Goal: Task Accomplishment & Management: Manage account settings

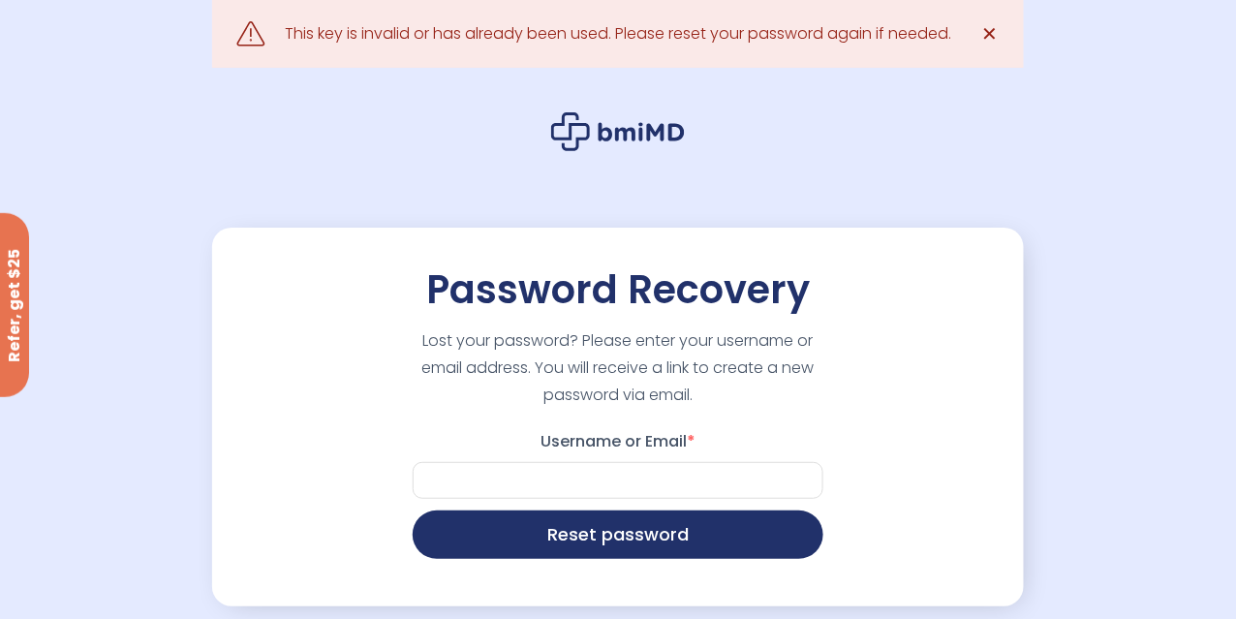
click at [678, 432] on label "Username or Email *" at bounding box center [618, 441] width 411 height 31
click at [678, 462] on input "Username or Email *" at bounding box center [618, 480] width 411 height 37
click at [696, 485] on input "Username or Email *" at bounding box center [618, 480] width 411 height 37
type input "**********"
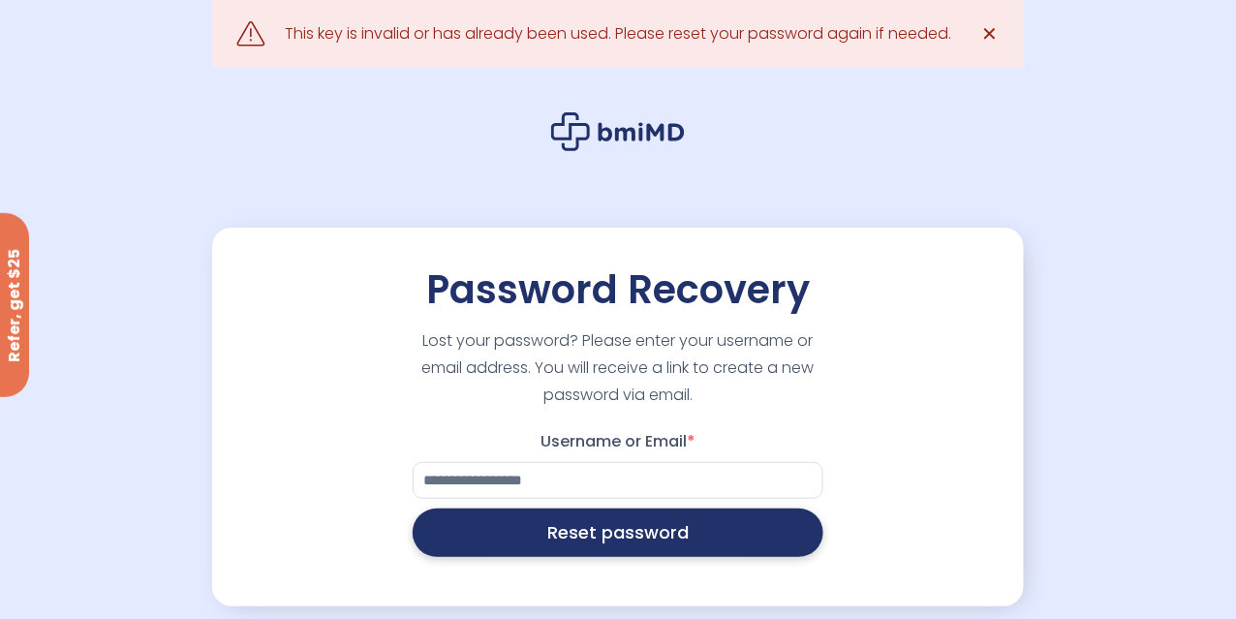
click at [611, 535] on button "Reset password" at bounding box center [618, 532] width 411 height 48
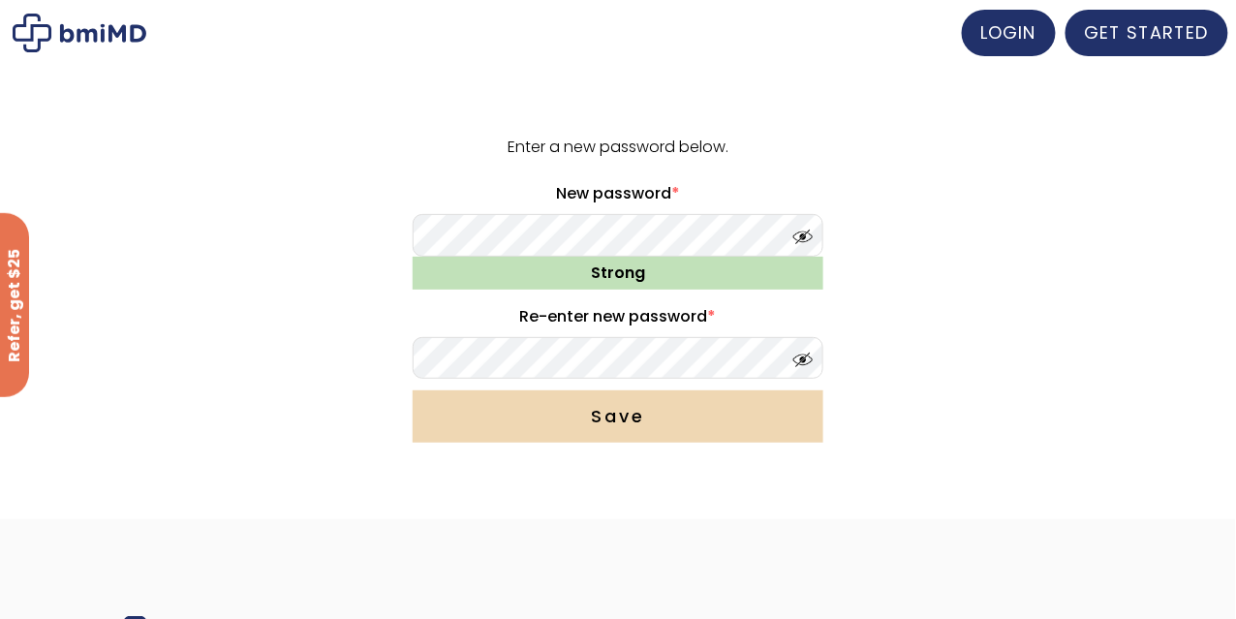
click at [744, 427] on button "Save" at bounding box center [618, 416] width 411 height 52
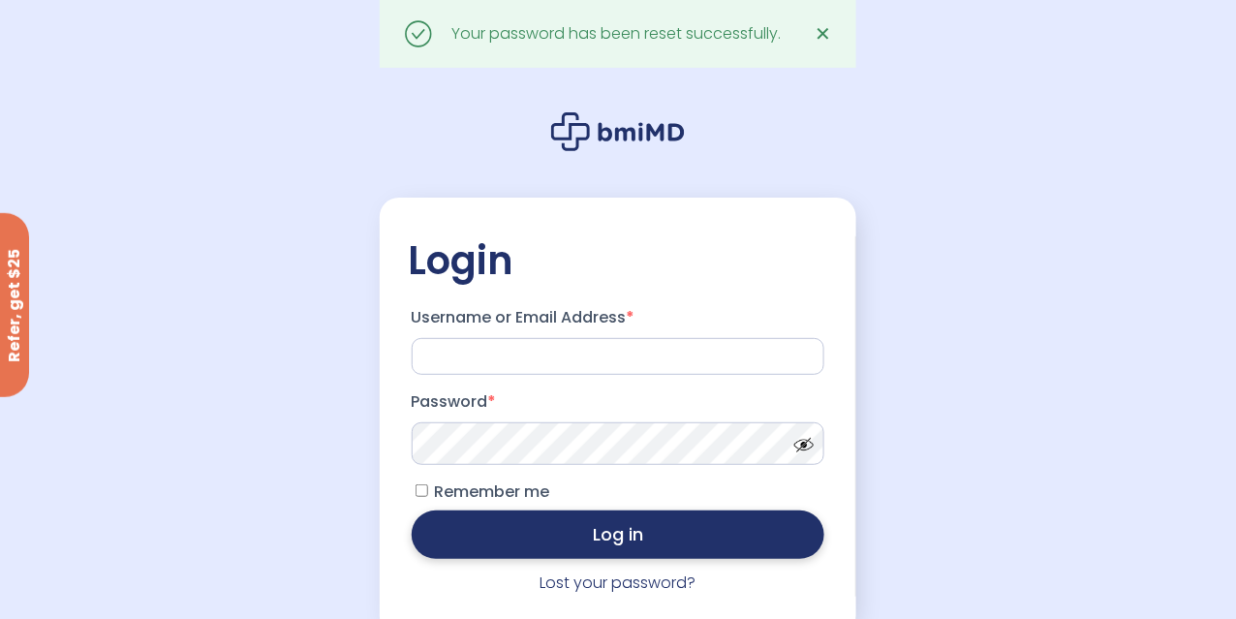
type input "**********"
click at [762, 536] on button "Log in" at bounding box center [619, 534] width 414 height 48
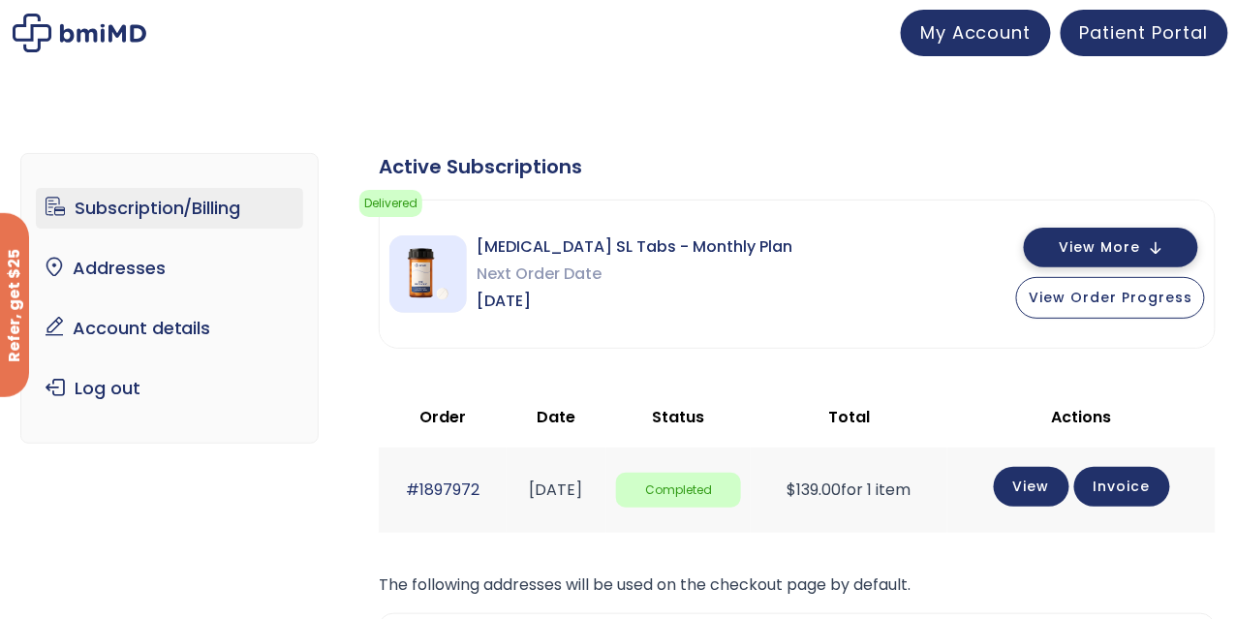
click at [1157, 241] on button "View More" at bounding box center [1111, 248] width 174 height 40
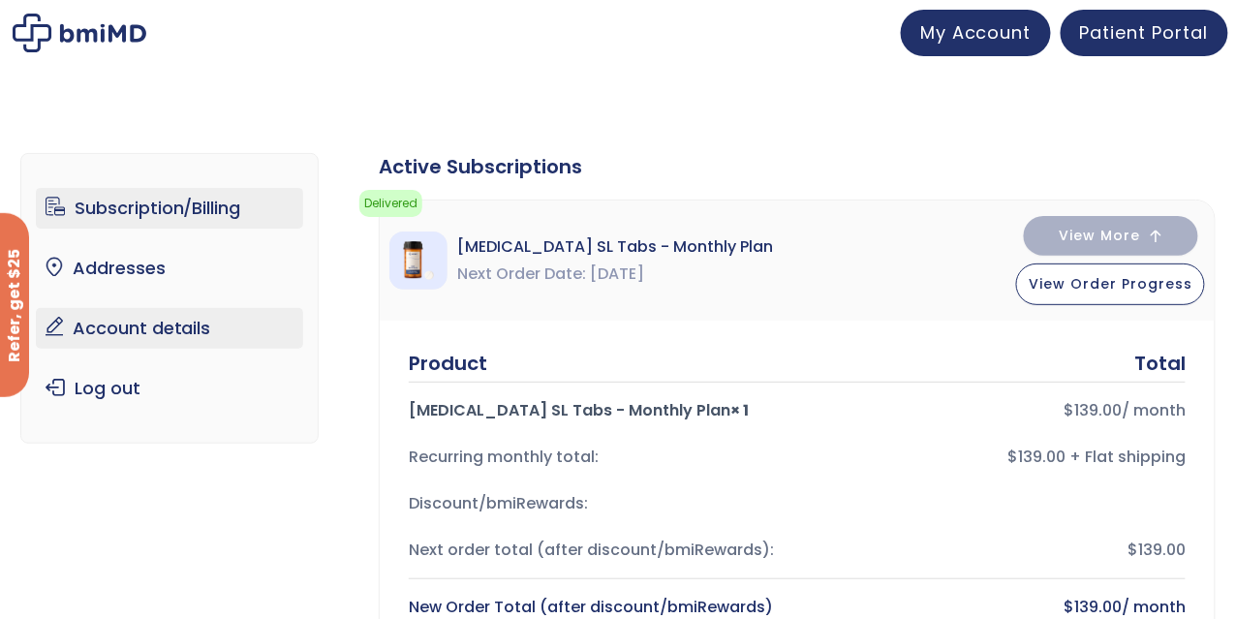
click at [225, 322] on link "Account details" at bounding box center [170, 328] width 268 height 41
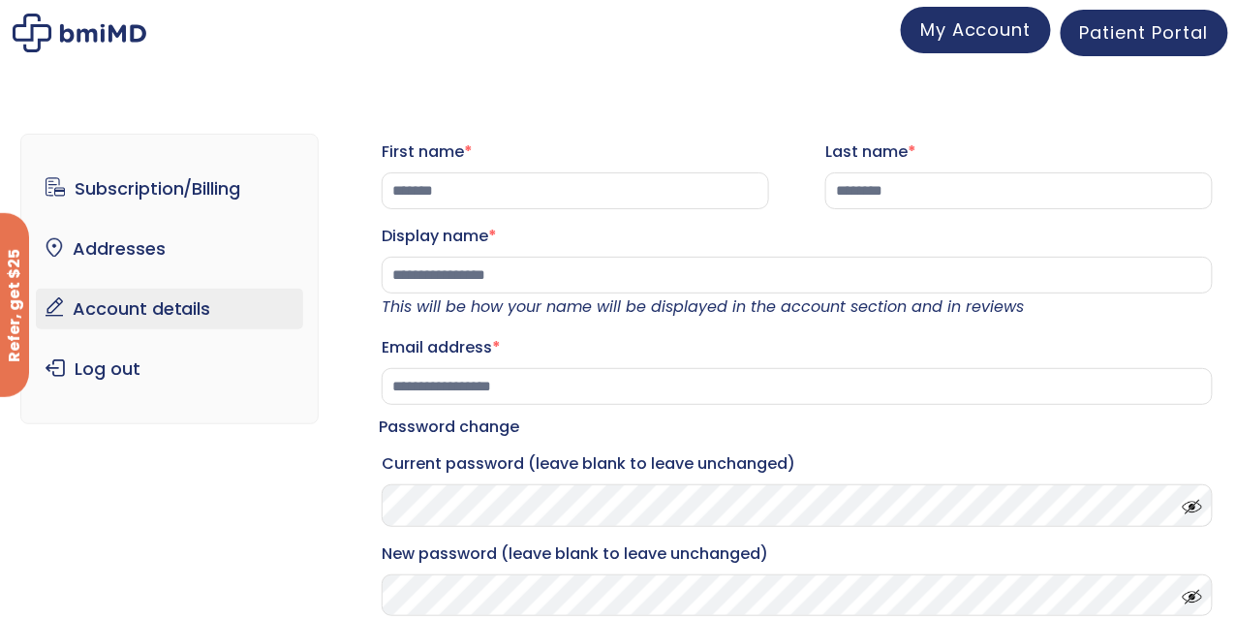
click at [1017, 40] on span "My Account" at bounding box center [975, 29] width 111 height 24
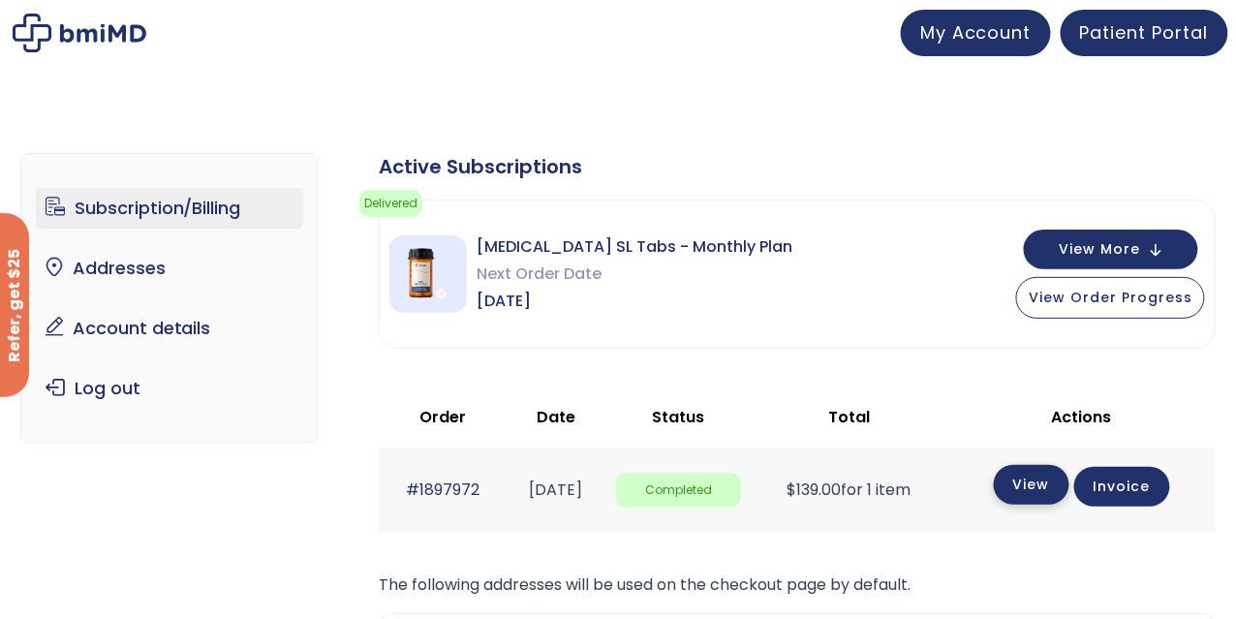
click at [1042, 487] on link "View" at bounding box center [1032, 485] width 76 height 40
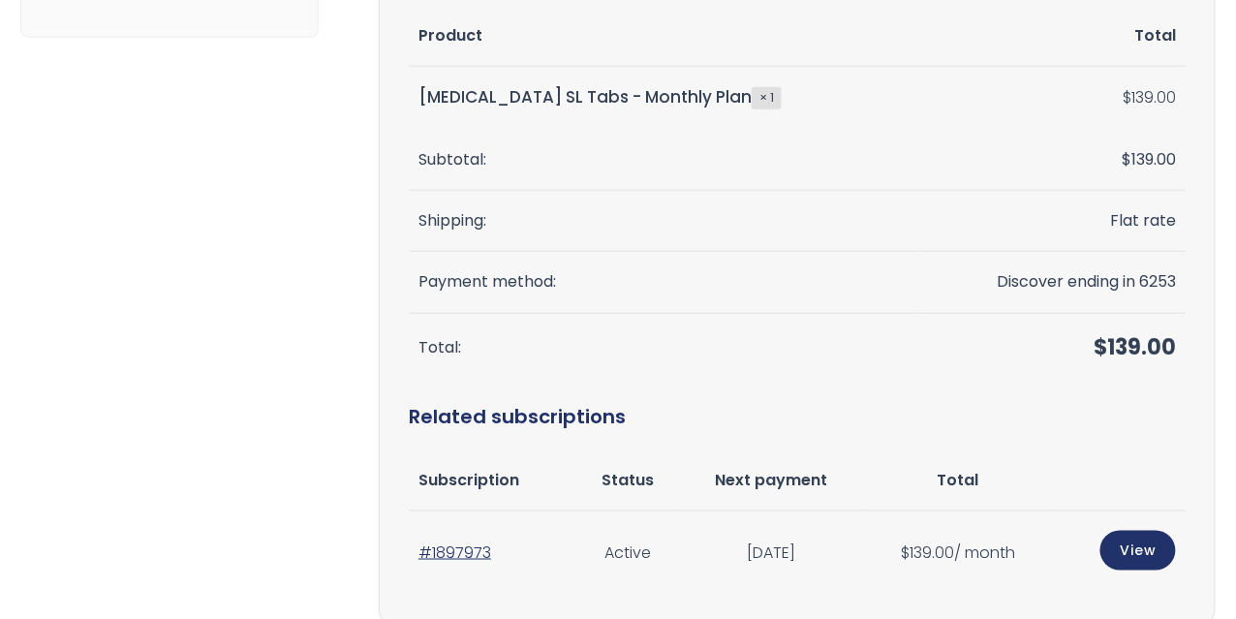
scroll to position [581, 0]
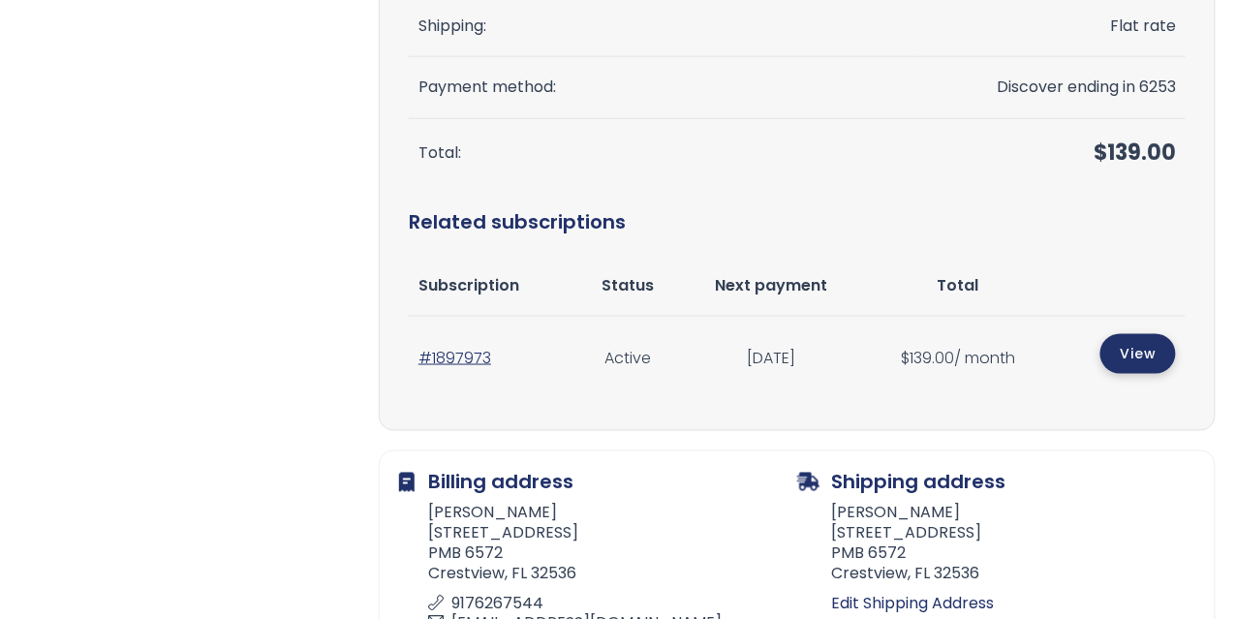
click at [1126, 353] on link "View" at bounding box center [1138, 354] width 76 height 40
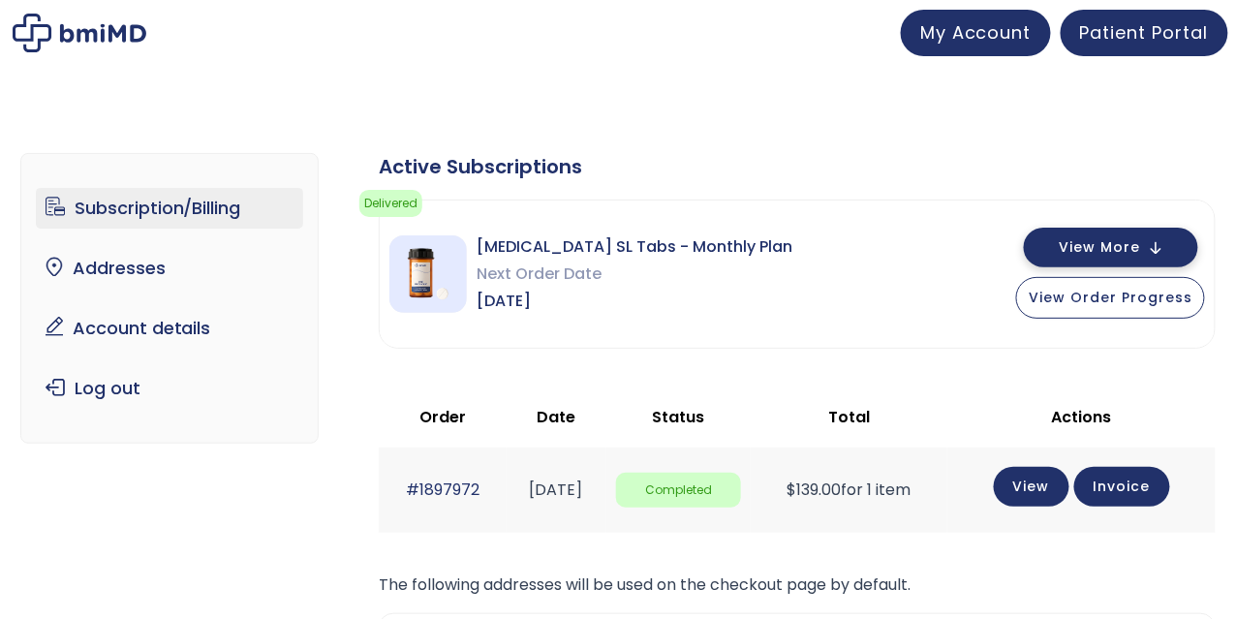
click at [1163, 237] on button "View More" at bounding box center [1111, 248] width 174 height 40
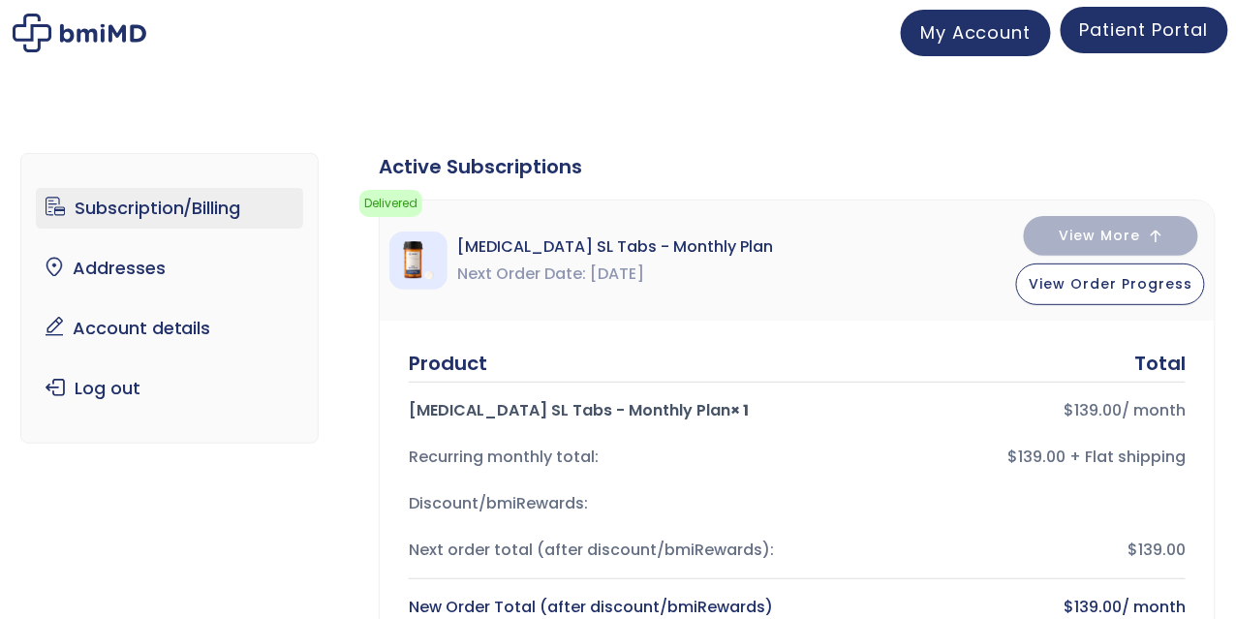
click at [1195, 41] on link "Patient Portal" at bounding box center [1144, 30] width 168 height 46
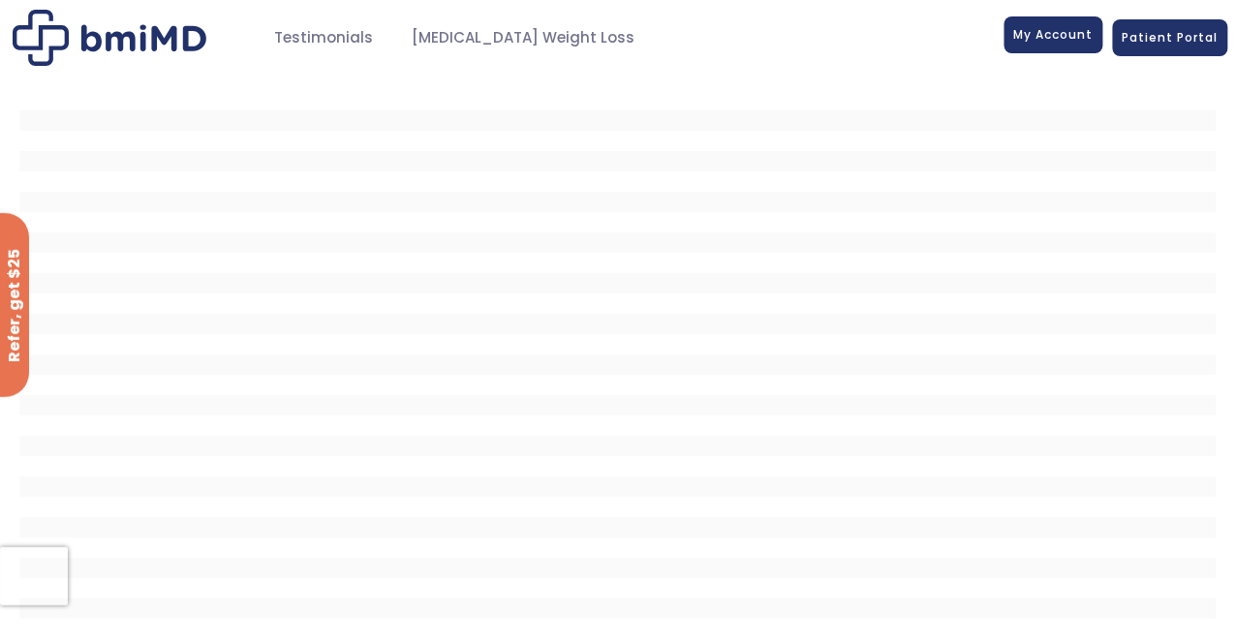
click at [1055, 33] on span "My Account" at bounding box center [1053, 34] width 79 height 16
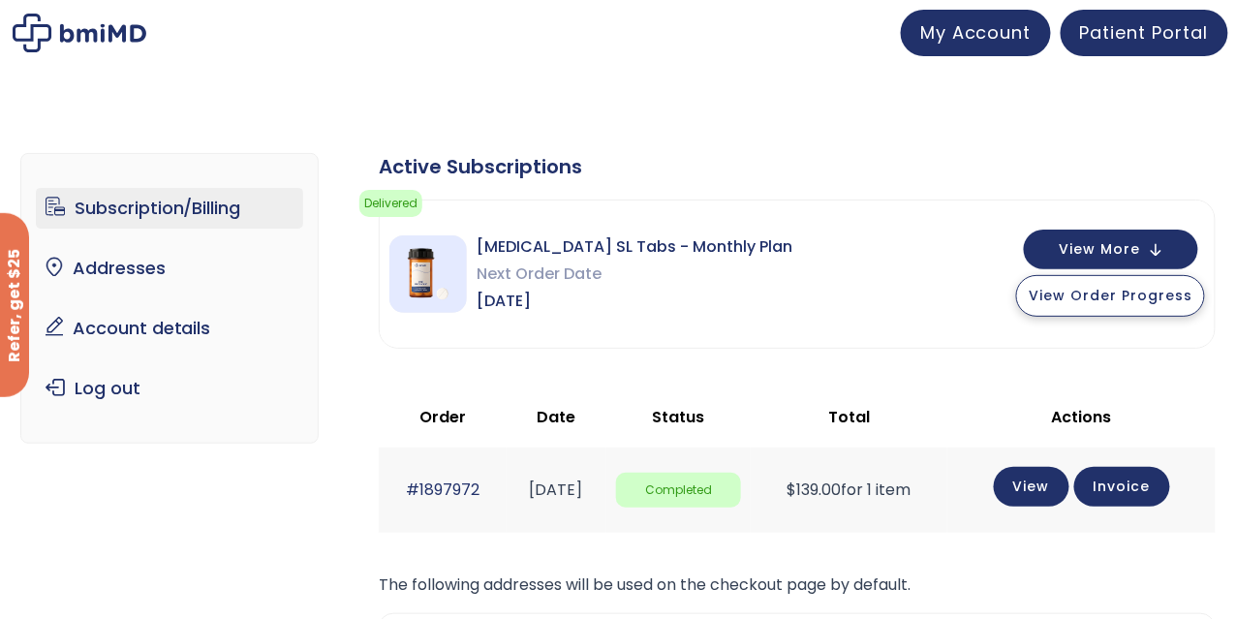
click at [1178, 289] on span "View Order Progress" at bounding box center [1110, 295] width 164 height 19
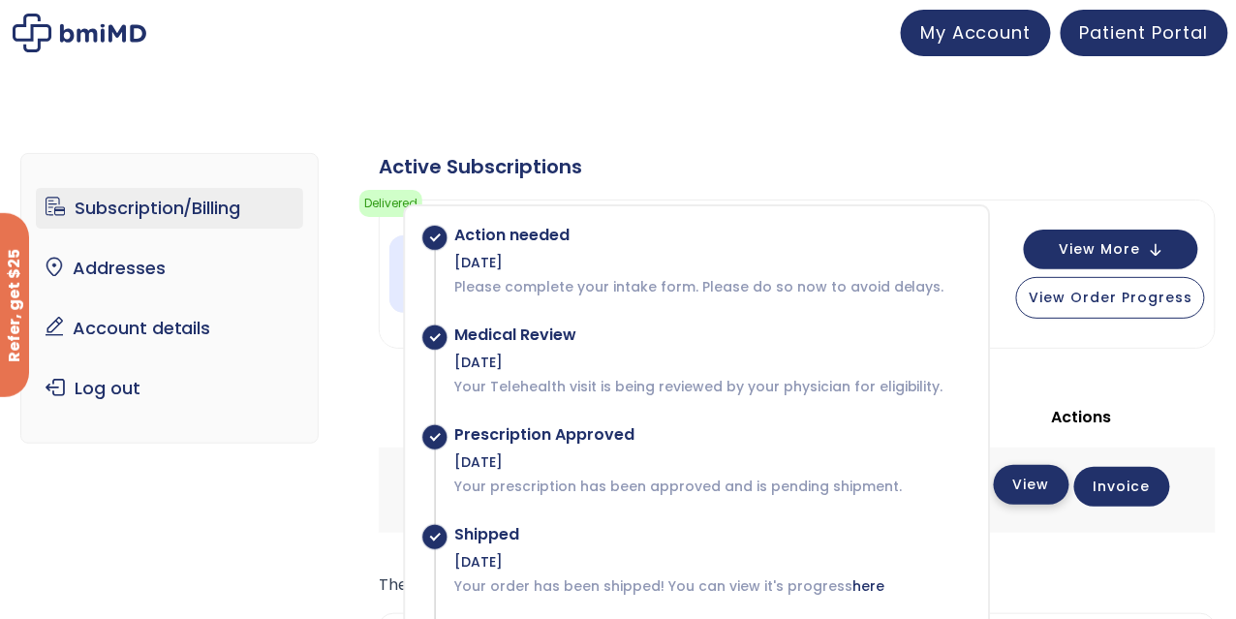
click at [1034, 481] on link "View" at bounding box center [1032, 485] width 76 height 40
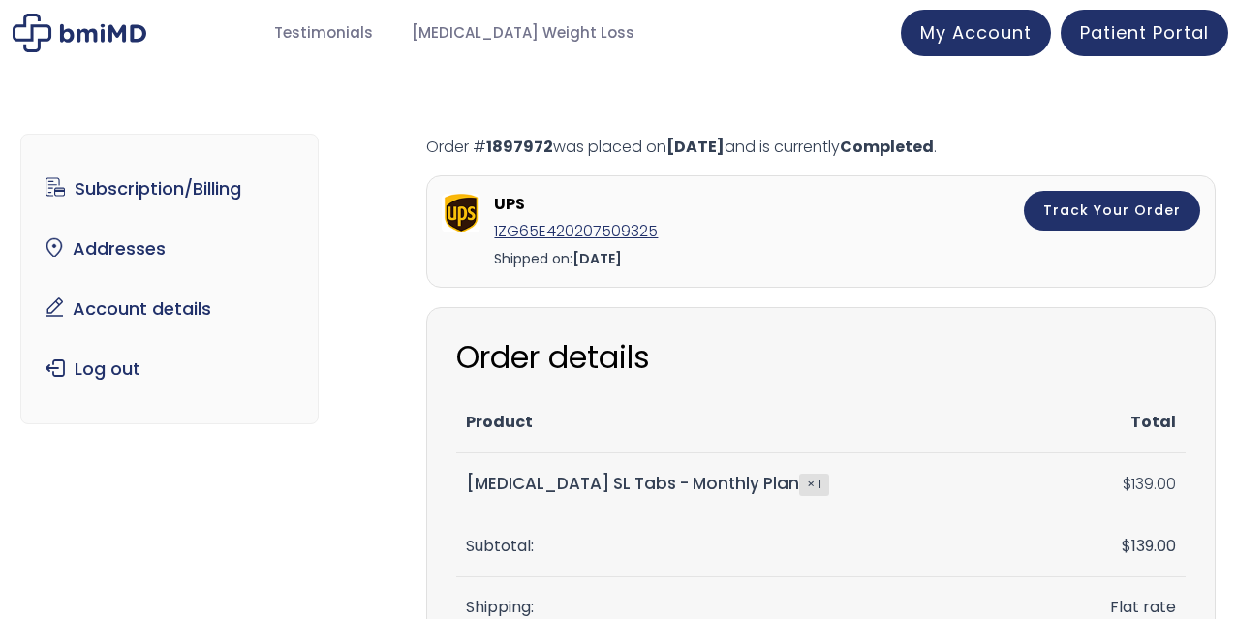
click at [1036, 480] on td "$ 139.00" at bounding box center [1060, 484] width 249 height 62
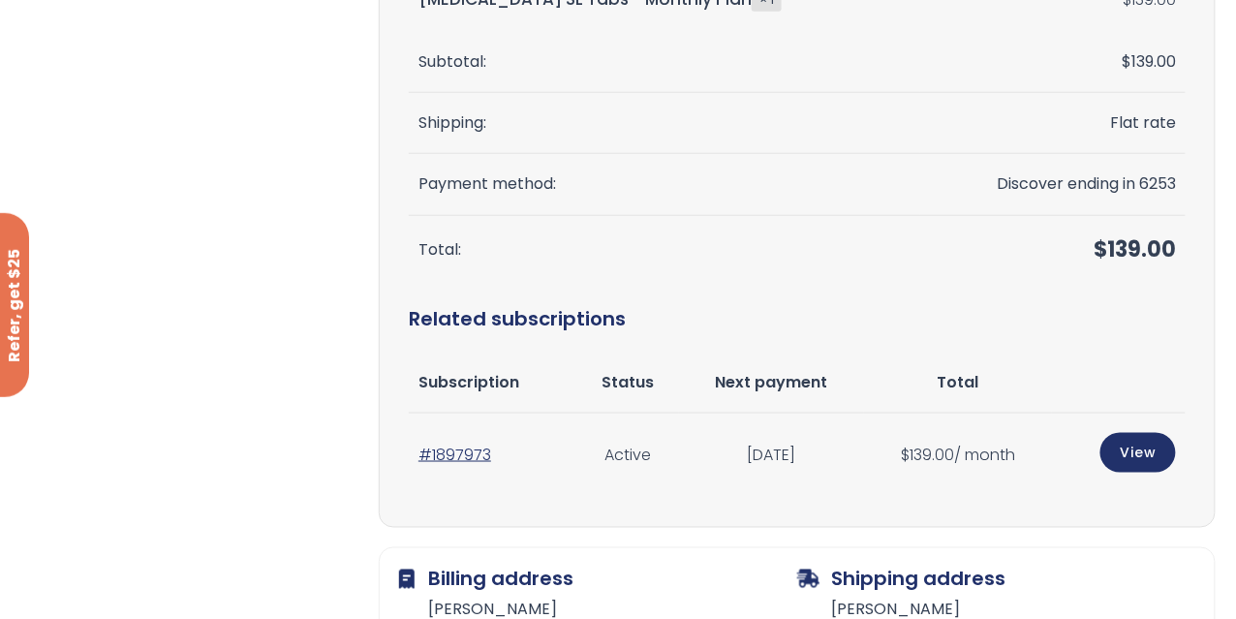
scroll to position [581, 0]
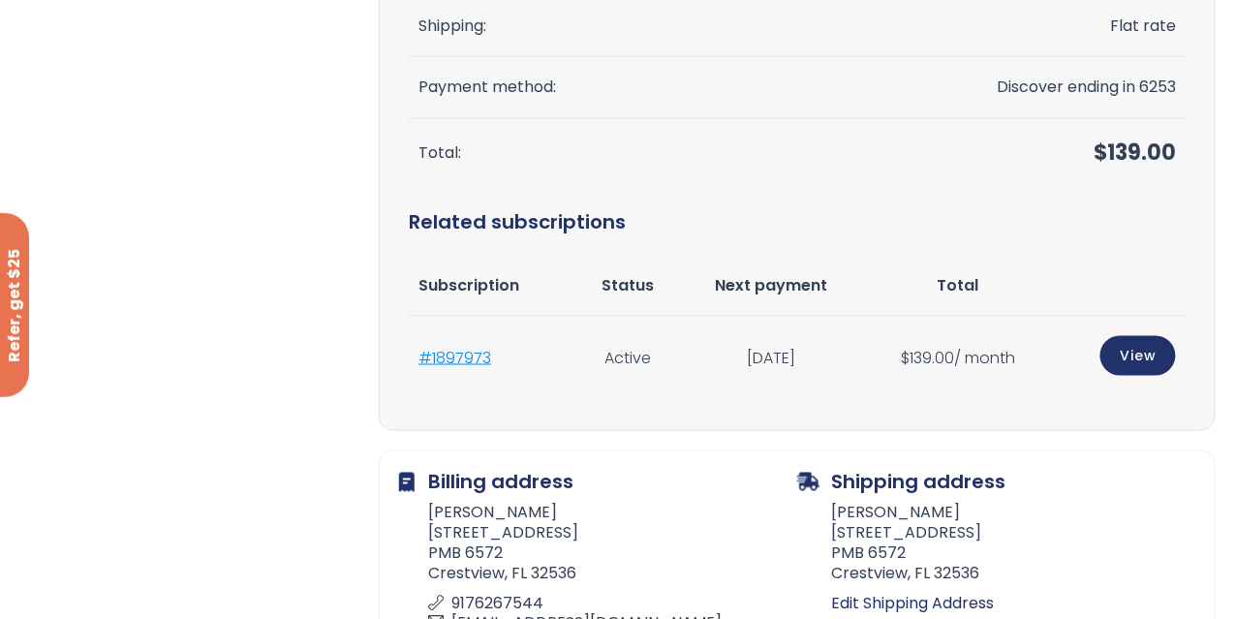
click at [468, 354] on link "#1897973" at bounding box center [454, 358] width 73 height 22
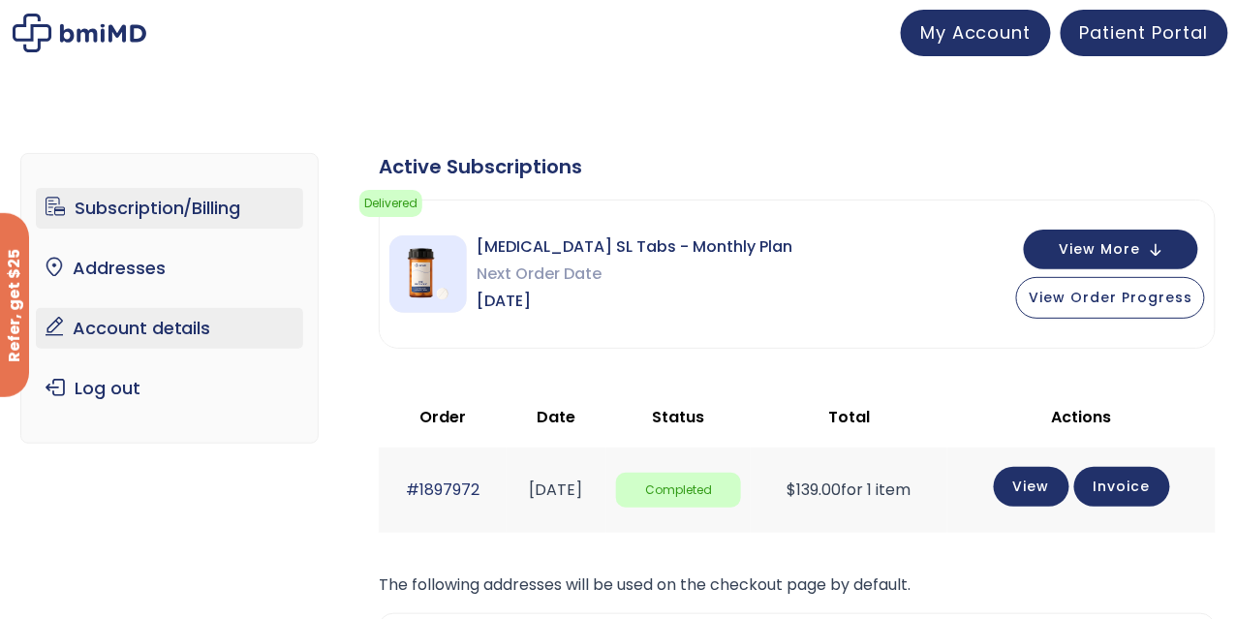
click at [231, 332] on link "Account details" at bounding box center [170, 328] width 268 height 41
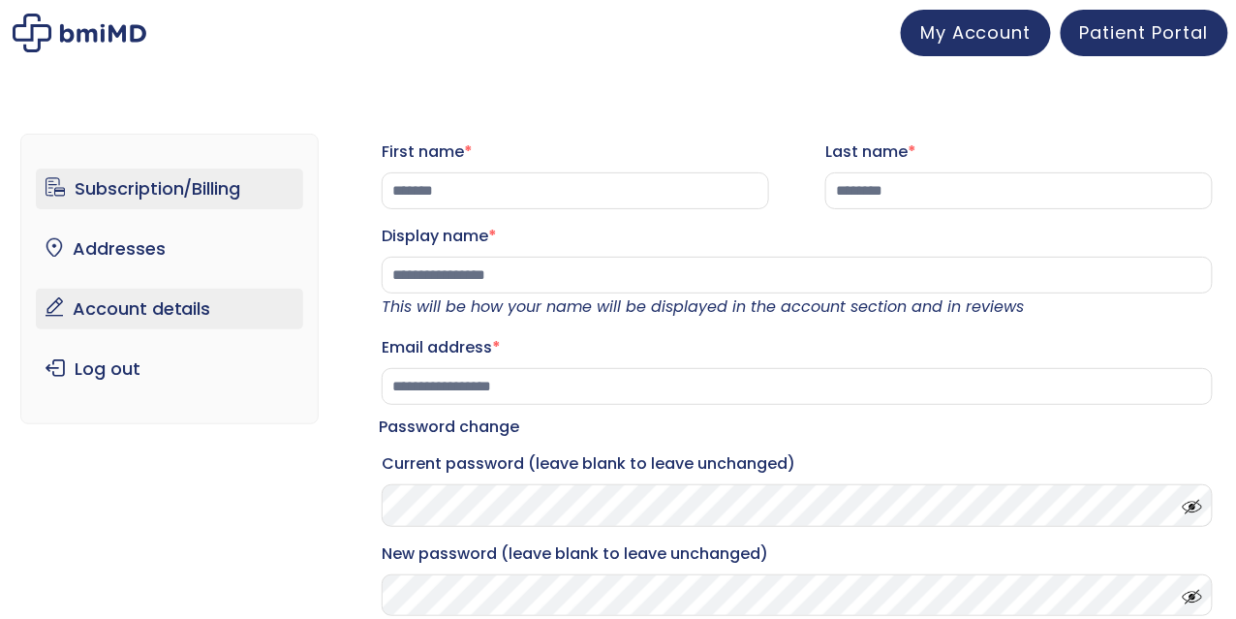
click at [194, 175] on link "Subscription/Billing" at bounding box center [170, 189] width 268 height 41
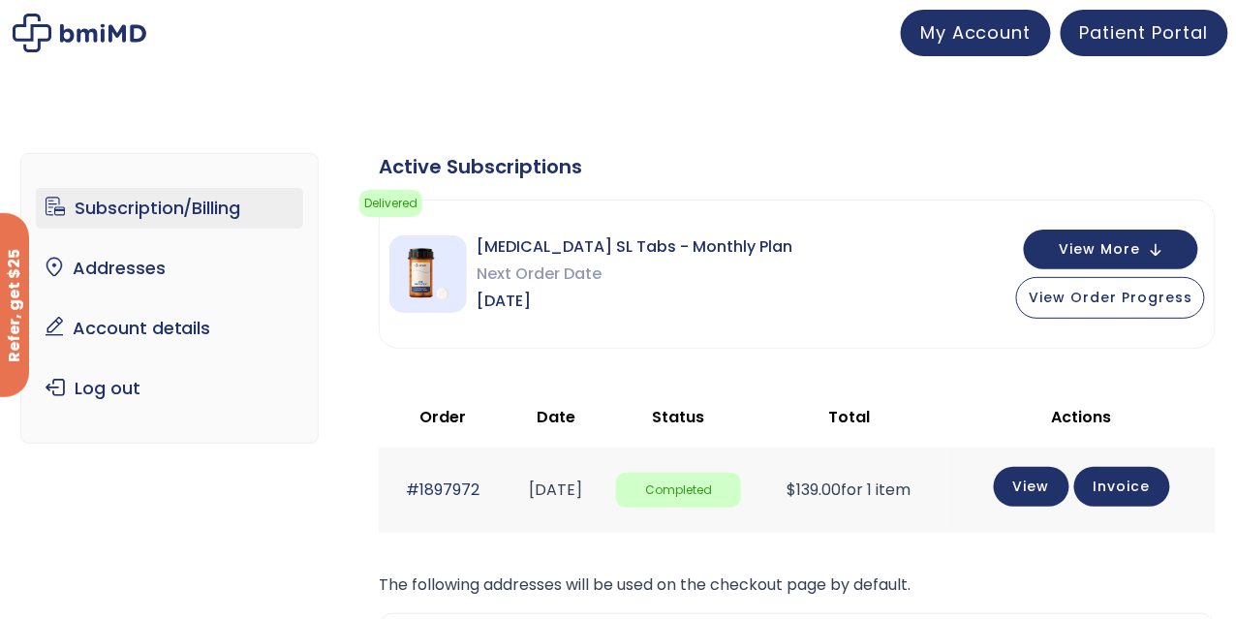
click at [610, 251] on span "[MEDICAL_DATA] SL Tabs - Monthly Plan" at bounding box center [634, 246] width 316 height 27
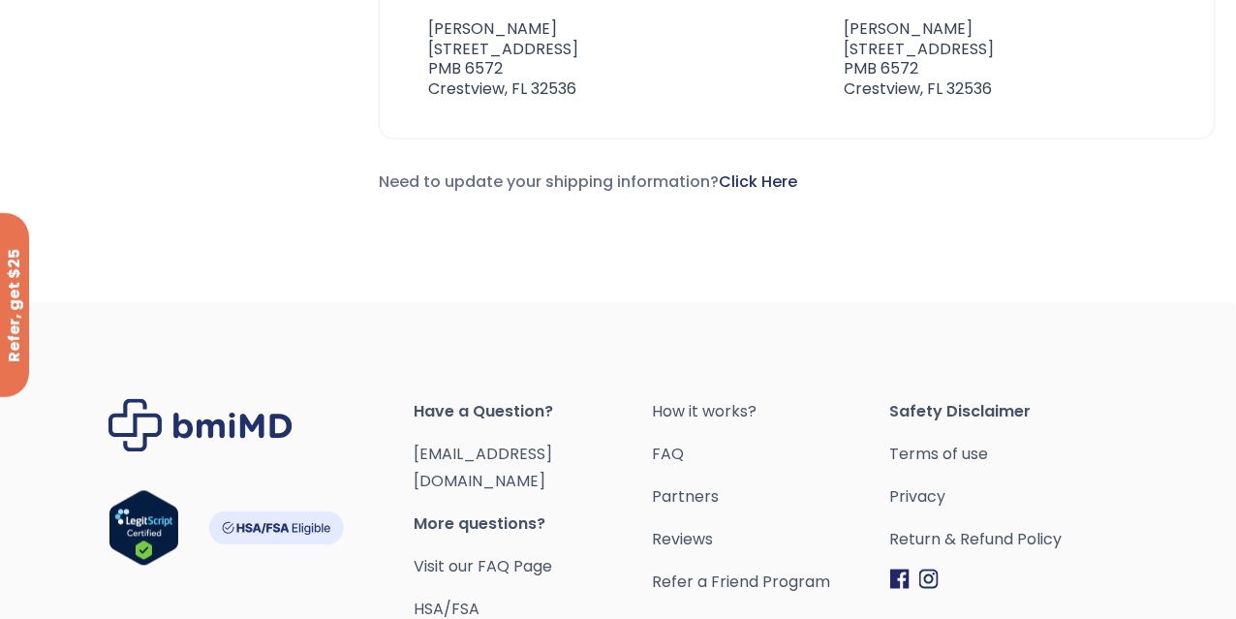
scroll to position [774, 0]
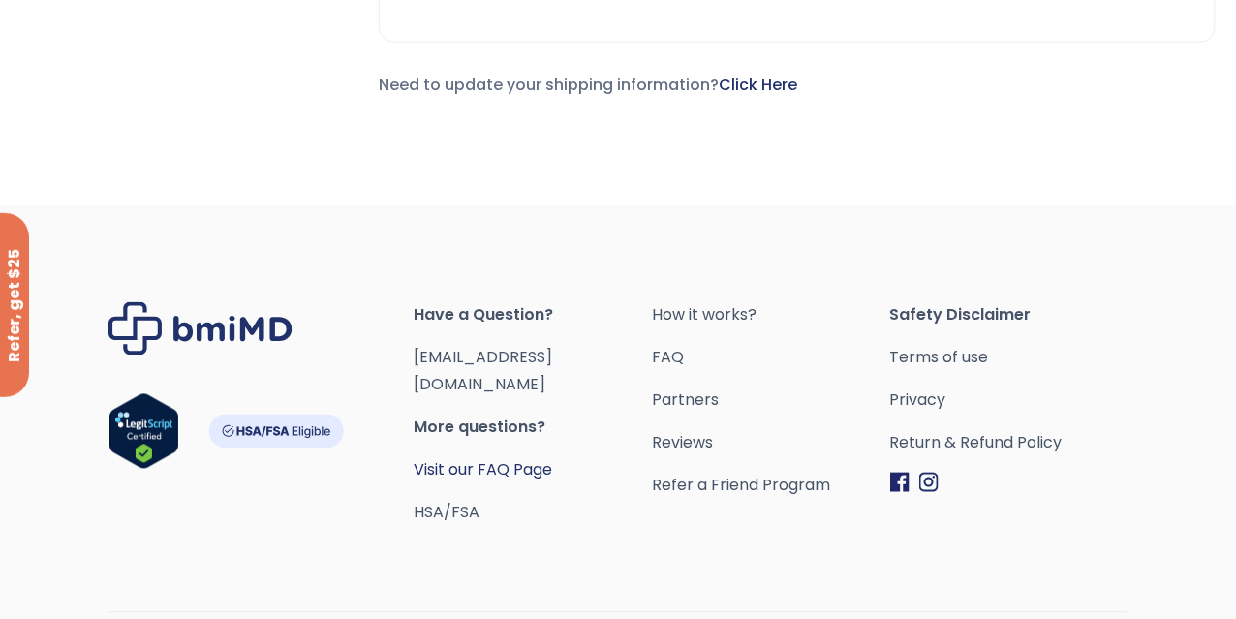
click at [553, 459] on link "Visit our FAQ Page" at bounding box center [483, 470] width 138 height 22
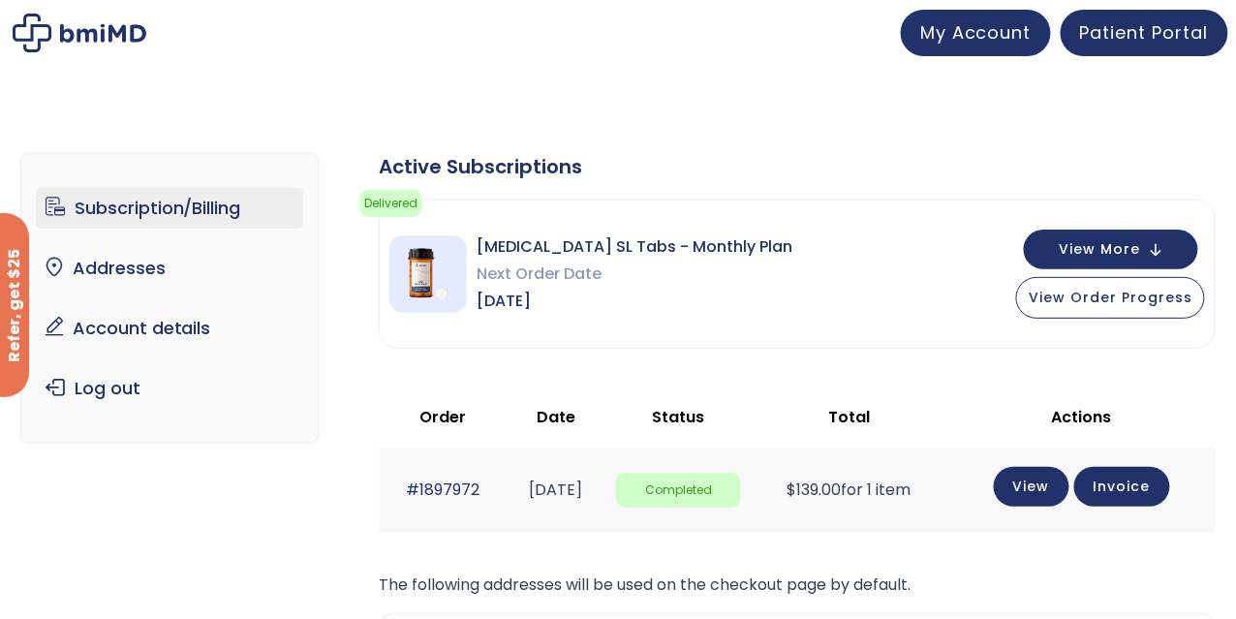
click at [217, 192] on link "Subscription/Billing" at bounding box center [170, 208] width 268 height 41
click at [1076, 242] on span "View More" at bounding box center [1098, 247] width 81 height 13
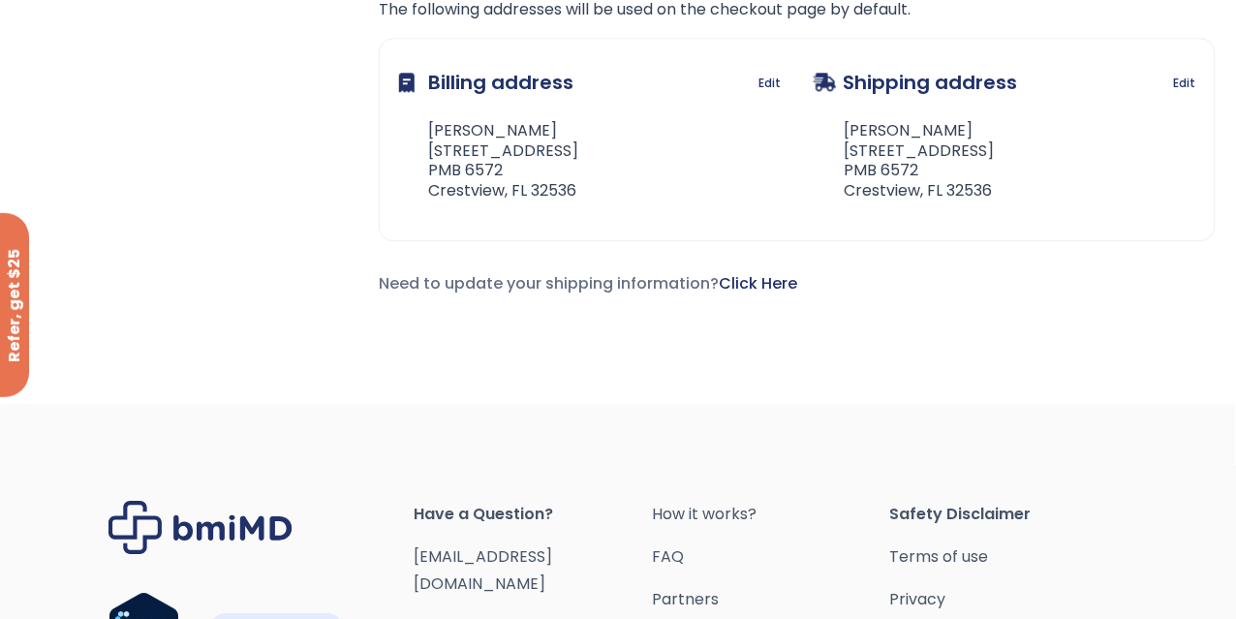
scroll to position [1502, 0]
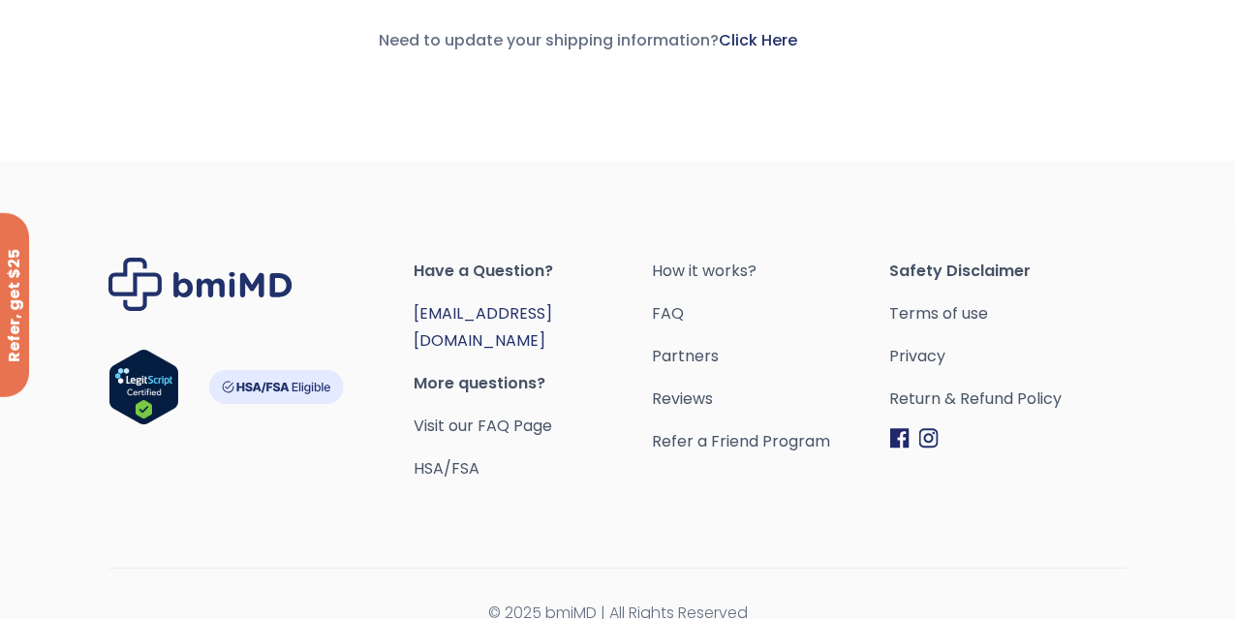
click at [553, 307] on link "[EMAIL_ADDRESS][DOMAIN_NAME]" at bounding box center [483, 326] width 138 height 49
drag, startPoint x: 677, startPoint y: 308, endPoint x: 518, endPoint y: 316, distance: 159.0
click at [518, 316] on span "[EMAIL_ADDRESS][DOMAIN_NAME]" at bounding box center [532, 327] width 237 height 54
copy link "[EMAIL_ADDRESS][DOMAIN_NAME]"
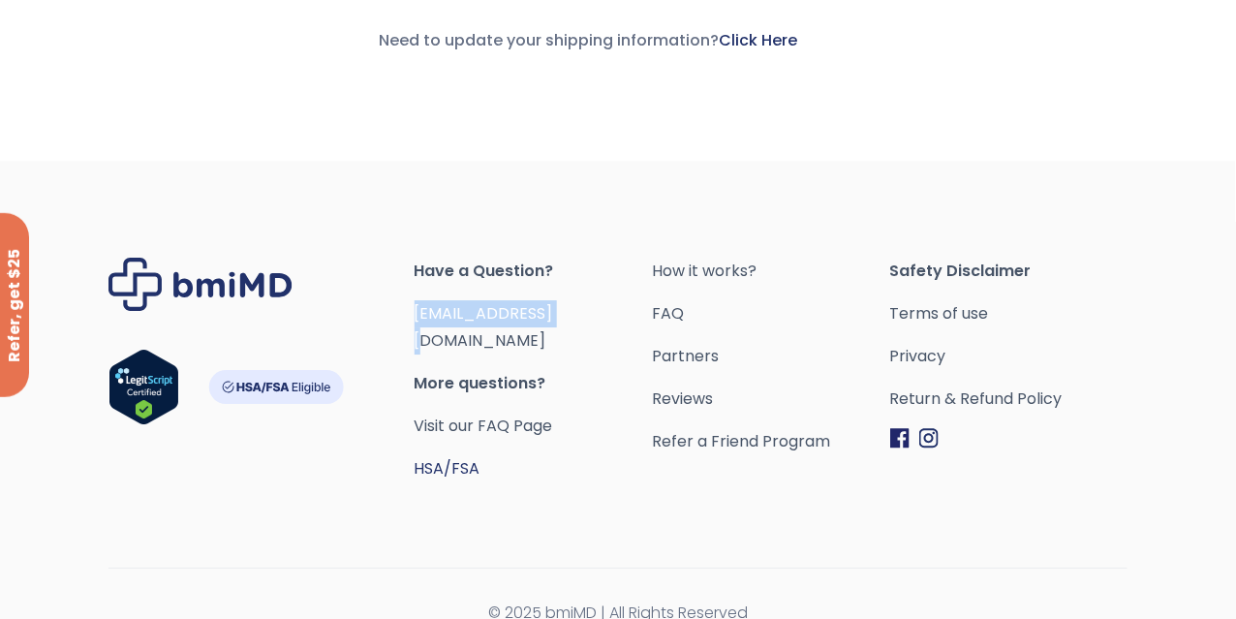
click at [480, 457] on link "HSA/FSA" at bounding box center [447, 468] width 66 height 22
